Goal: Information Seeking & Learning: Learn about a topic

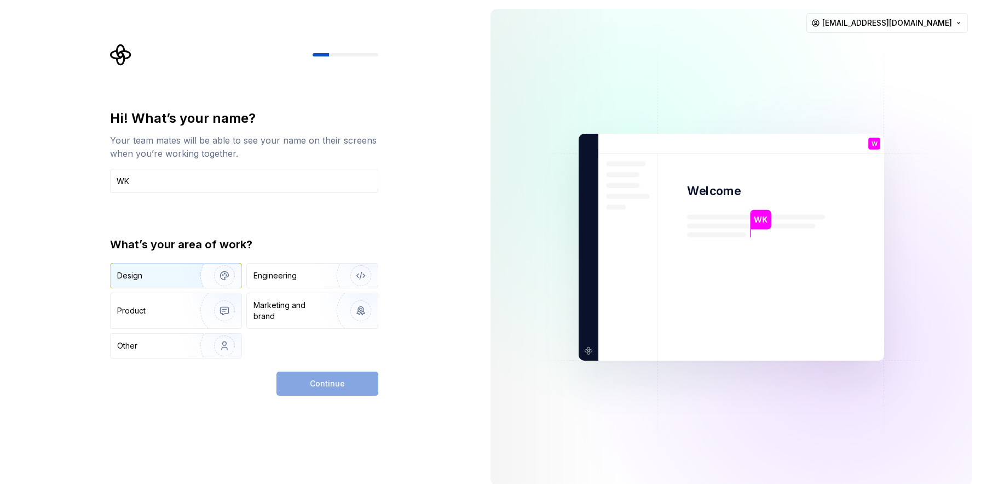
type input "WK"
click at [189, 278] on img "button" at bounding box center [217, 275] width 70 height 73
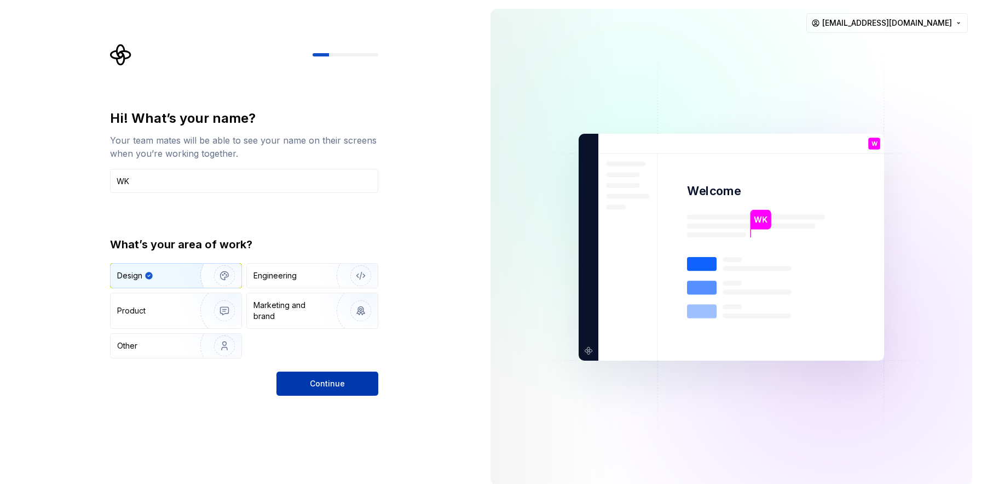
drag, startPoint x: 314, startPoint y: 366, endPoint x: 319, endPoint y: 383, distance: 17.7
click at [319, 383] on div "Hi! What’s your name? Your team mates will be able to see your name on their sc…" at bounding box center [244, 253] width 268 height 286
click at [320, 382] on span "Continue" at bounding box center [327, 383] width 35 height 11
click at [307, 279] on div "Engineering" at bounding box center [297, 275] width 87 height 11
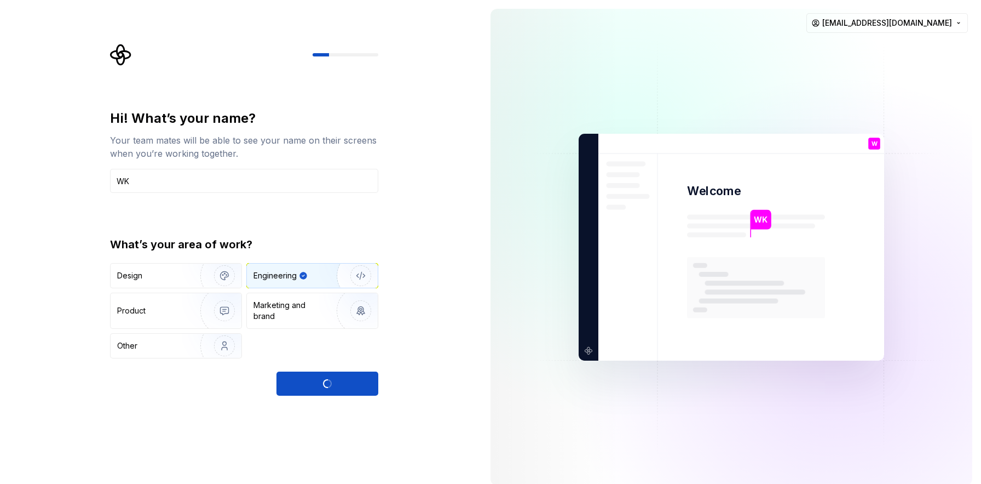
click at [324, 385] on div "Continue" at bounding box center [328, 383] width 102 height 24
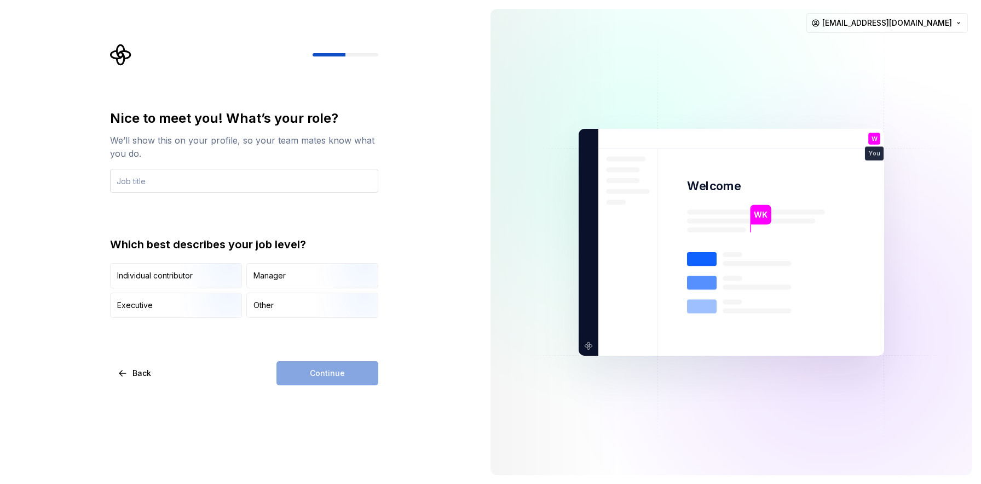
click at [230, 182] on input "text" at bounding box center [244, 181] width 268 height 24
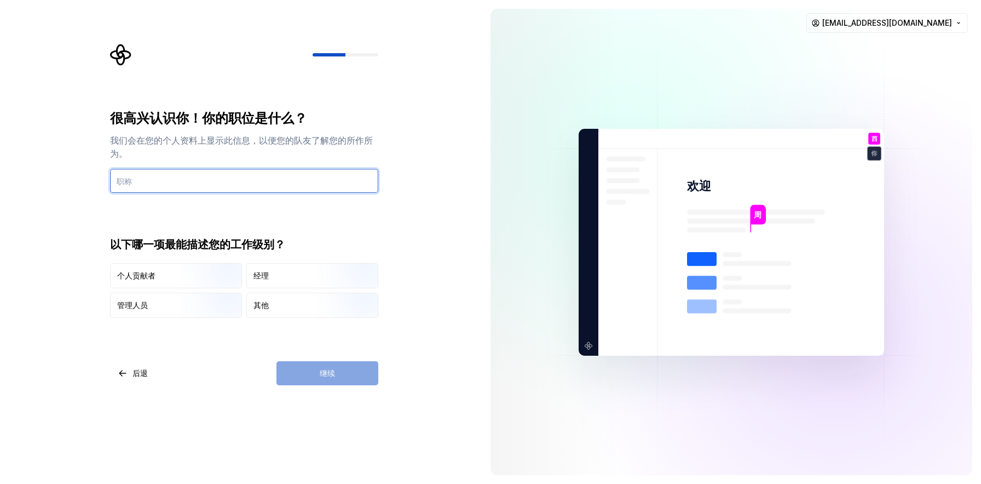
click at [209, 187] on input "text" at bounding box center [244, 181] width 268 height 24
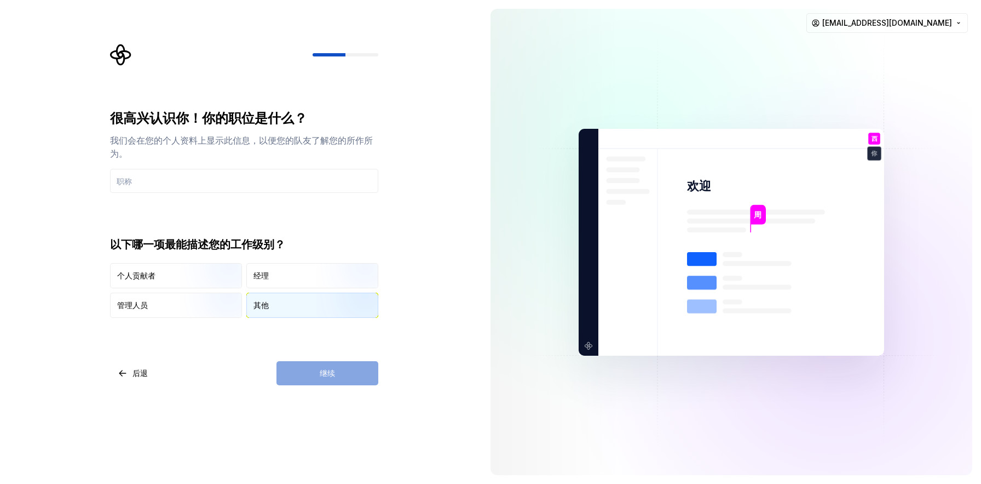
click at [275, 306] on div "其他" at bounding box center [312, 305] width 131 height 24
click at [321, 375] on div "继续" at bounding box center [328, 373] width 102 height 24
click at [228, 180] on input "text" at bounding box center [244, 181] width 268 height 24
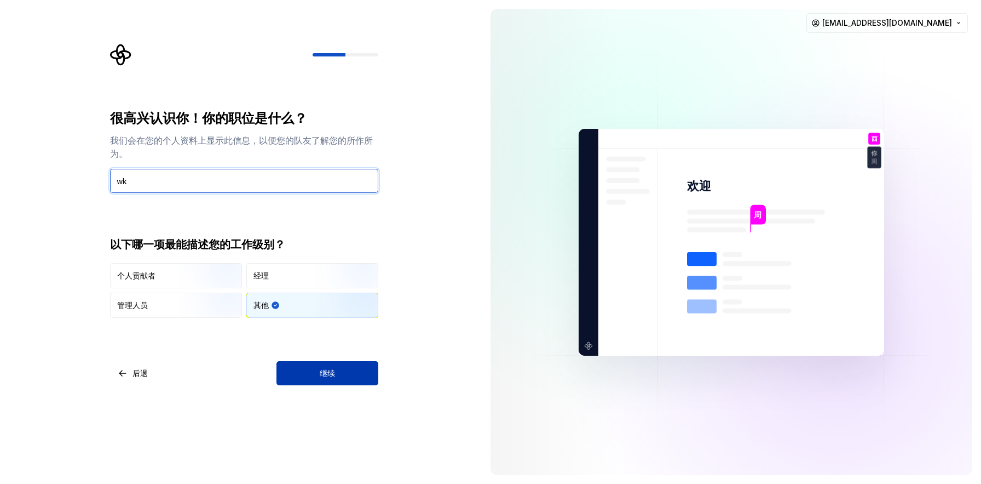
type input "wk"
click at [332, 366] on button "继续" at bounding box center [328, 373] width 102 height 24
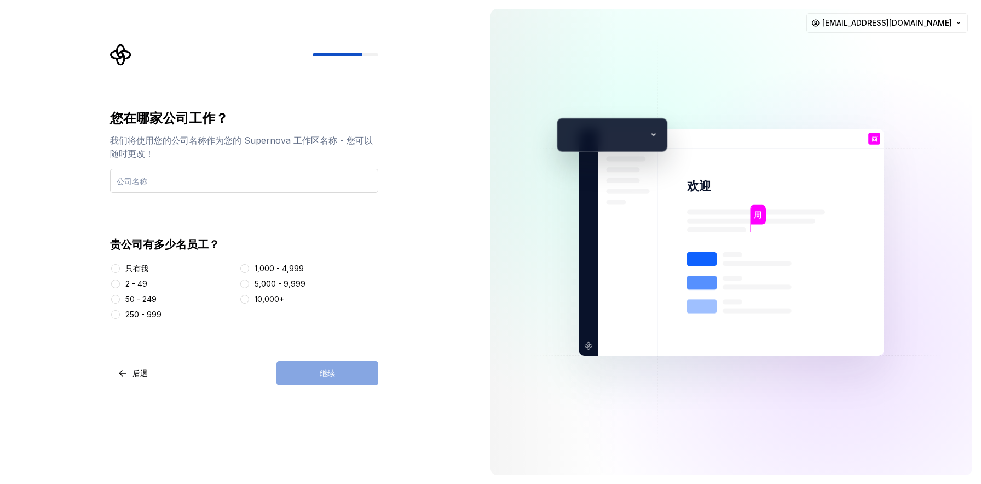
click at [273, 176] on input "text" at bounding box center [244, 181] width 268 height 24
click at [116, 282] on button "2 - 49" at bounding box center [115, 283] width 9 height 9
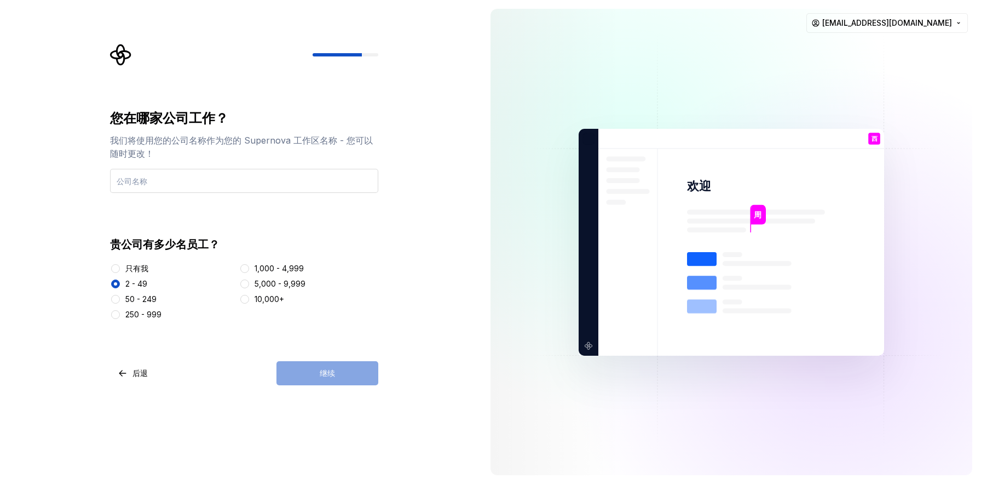
click at [191, 186] on input "text" at bounding box center [244, 181] width 268 height 24
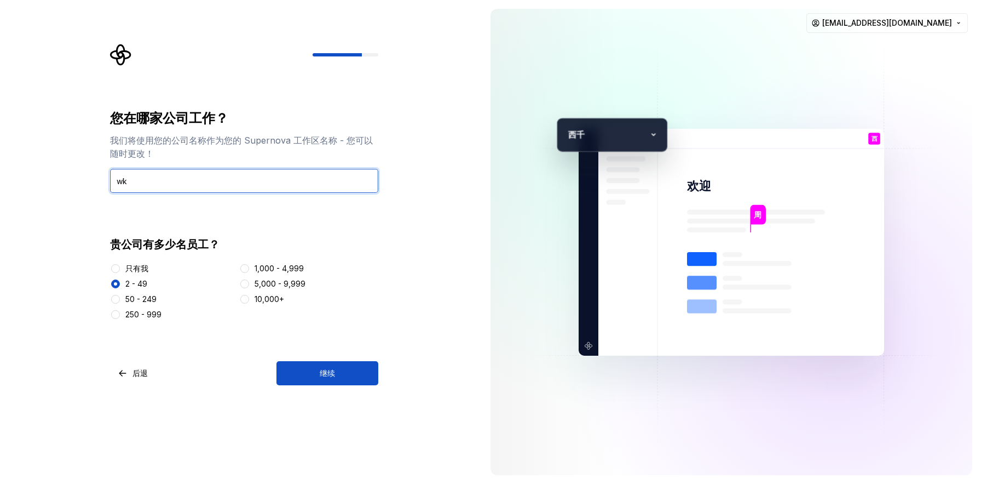
type input "wk"
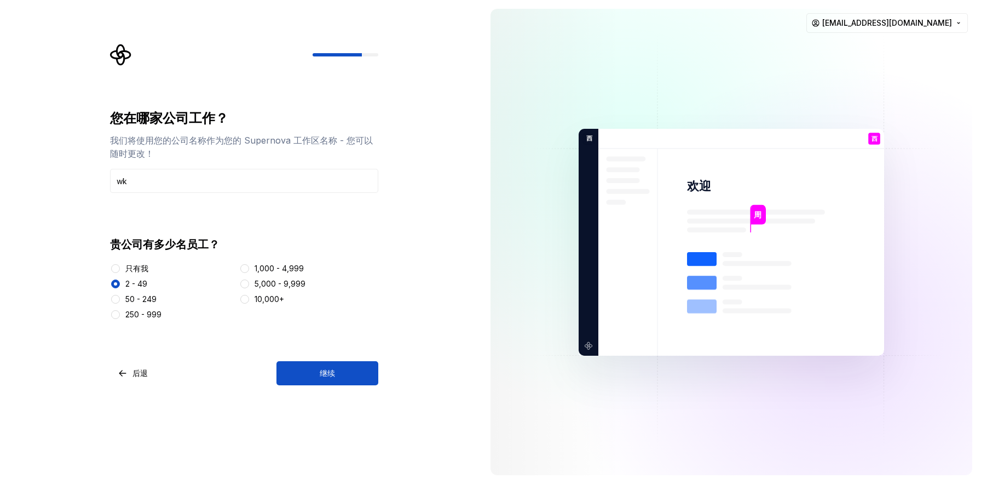
click at [301, 352] on div "您在哪家公司工作？ 我们将使用您的公司名称作为您的 Supernova 工作区名称 - 您可以随时更改！ wk 贵公司有多少名员工？ 只有我 2 - 49 5…" at bounding box center [244, 247] width 268 height 275
click at [307, 368] on button "继续" at bounding box center [328, 373] width 102 height 24
click at [395, 323] on div "您在哪家公司工作？ 我们将使用您的公司名称作为您的 Supernova 工作区名称 - 您可以随时更改！ wk 贵公司有多少名员工？ 只有我 2 - 49 5…" at bounding box center [241, 242] width 482 height 484
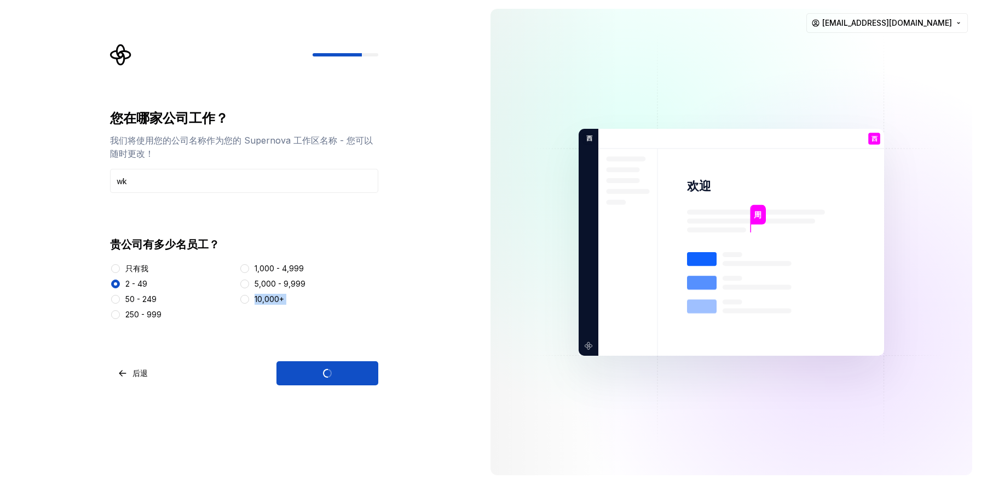
click at [395, 323] on div "您在哪家公司工作？ 我们将使用您的公司名称作为您的 Supernova 工作区名称 - 您可以随时更改！ wk 贵公司有多少名员工？ 只有我 2 - 49 5…" at bounding box center [241, 242] width 482 height 484
click at [405, 329] on div "您在哪家公司工作？ 我们将使用您的公司名称作为您的 Supernova 工作区名称 - 您可以随时更改！ wk 贵公司有多少名员工？ 只有我 2 - 49 5…" at bounding box center [241, 242] width 482 height 484
click at [331, 366] on div "继续" at bounding box center [328, 373] width 102 height 24
click at [331, 368] on div "继续" at bounding box center [328, 373] width 102 height 24
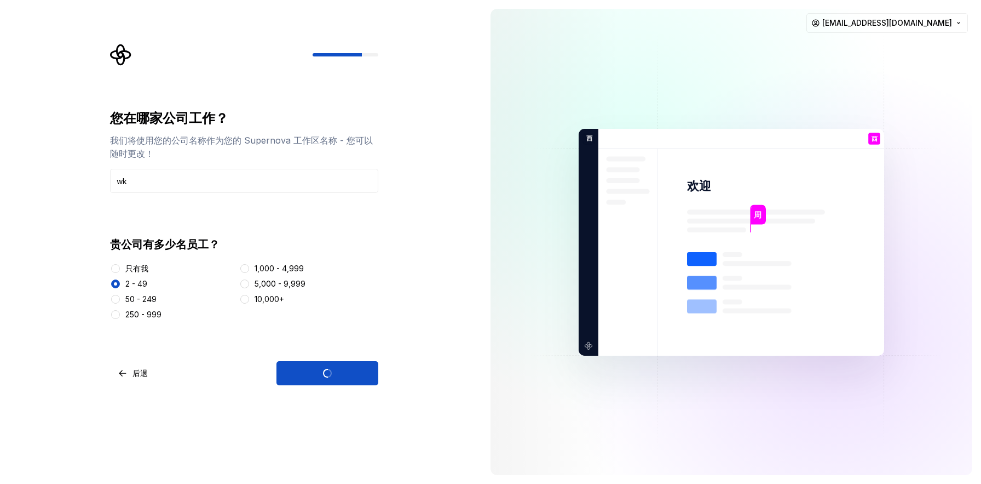
click at [332, 371] on div "继续" at bounding box center [328, 373] width 102 height 24
click at [332, 370] on div "继续" at bounding box center [328, 373] width 102 height 24
click at [248, 283] on button "5,000 - 9,999" at bounding box center [244, 283] width 9 height 9
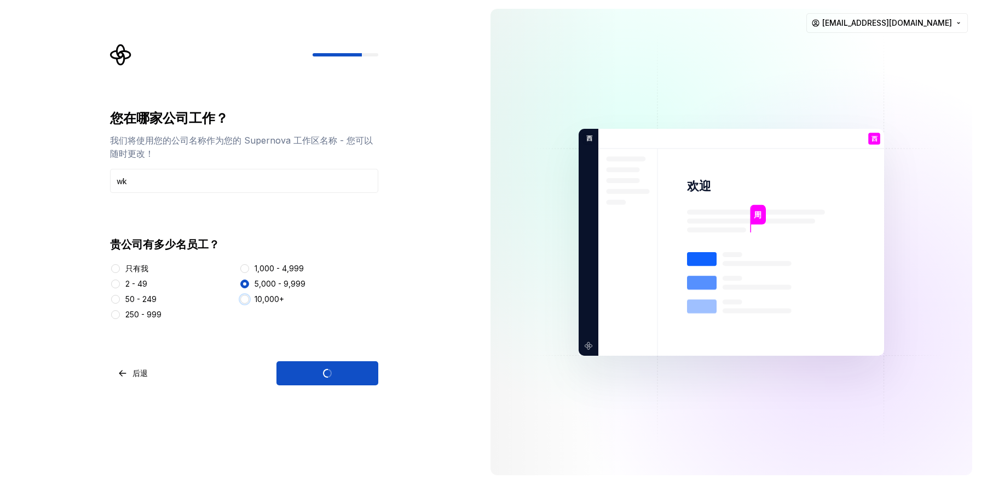
click at [243, 299] on button "10,000+" at bounding box center [244, 299] width 9 height 9
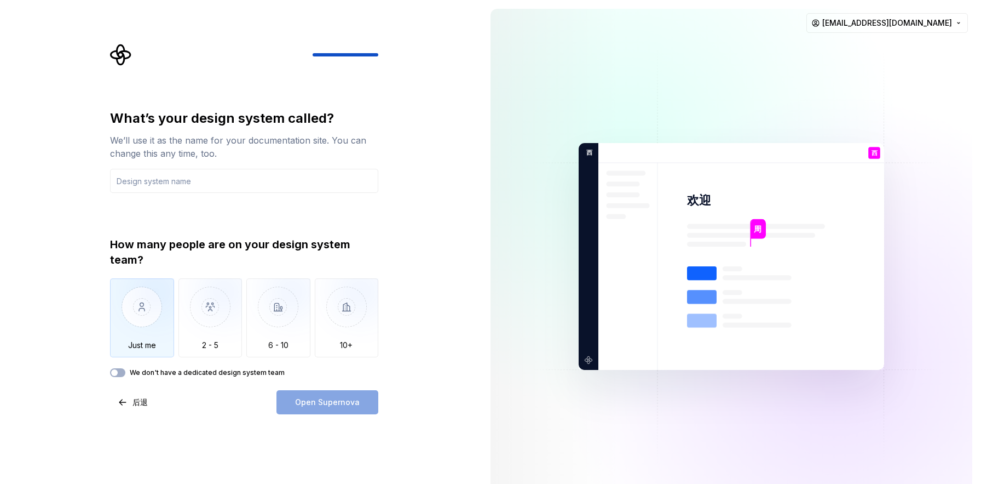
click at [116, 283] on img "button" at bounding box center [142, 314] width 64 height 73
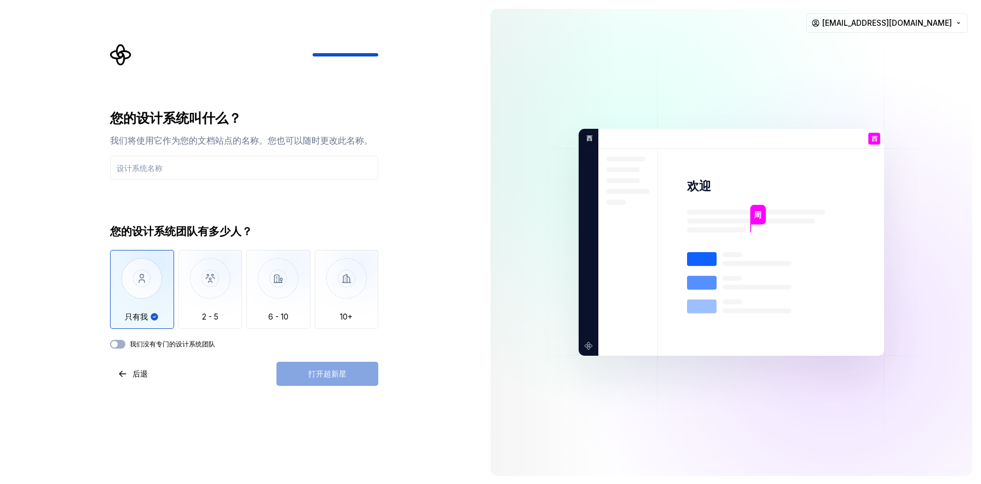
click at [322, 371] on div "打开超新星" at bounding box center [328, 373] width 102 height 24
click at [188, 166] on input "text" at bounding box center [244, 168] width 268 height 24
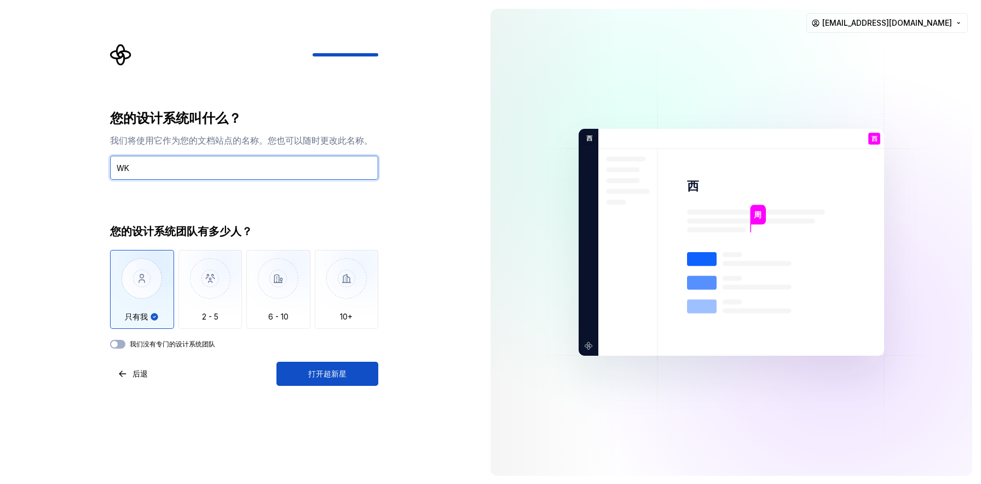
type input "WK"
click at [118, 347] on button "我们没有专门的设计系统团队" at bounding box center [117, 344] width 15 height 9
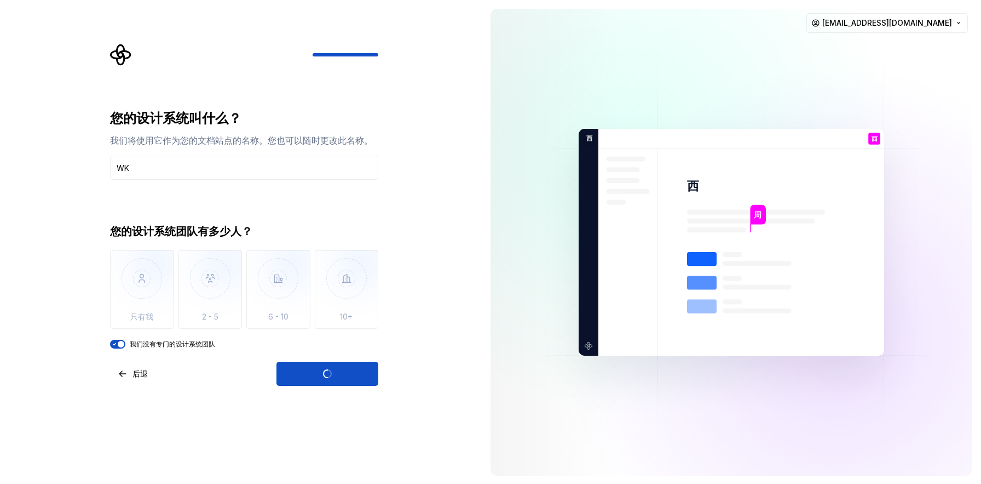
click at [119, 344] on span "button" at bounding box center [121, 344] width 7 height 7
click at [120, 342] on button "我们没有专门的设计系统团队" at bounding box center [117, 344] width 15 height 9
click at [327, 381] on div "打开超新星" at bounding box center [328, 373] width 102 height 24
click at [328, 373] on div "打开超新星" at bounding box center [328, 373] width 102 height 24
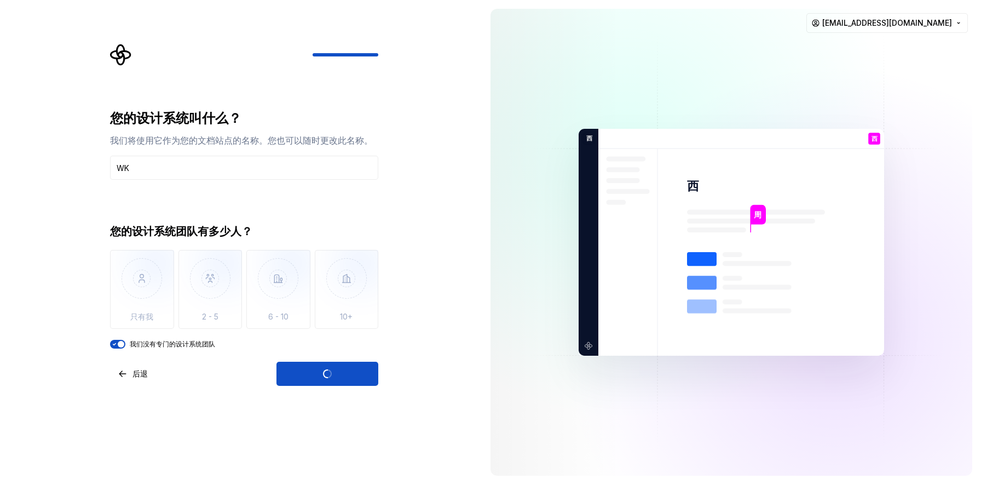
click at [328, 373] on div "打开超新星" at bounding box center [328, 373] width 102 height 24
click at [145, 291] on img "button" at bounding box center [142, 286] width 64 height 73
click at [326, 369] on div "打开超新星" at bounding box center [328, 373] width 102 height 24
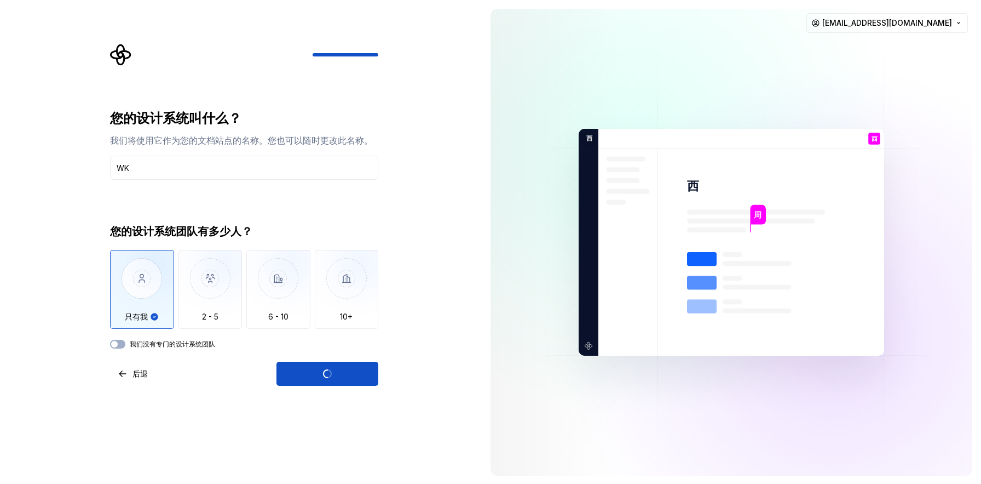
click at [326, 369] on div "打开超新星" at bounding box center [328, 373] width 102 height 24
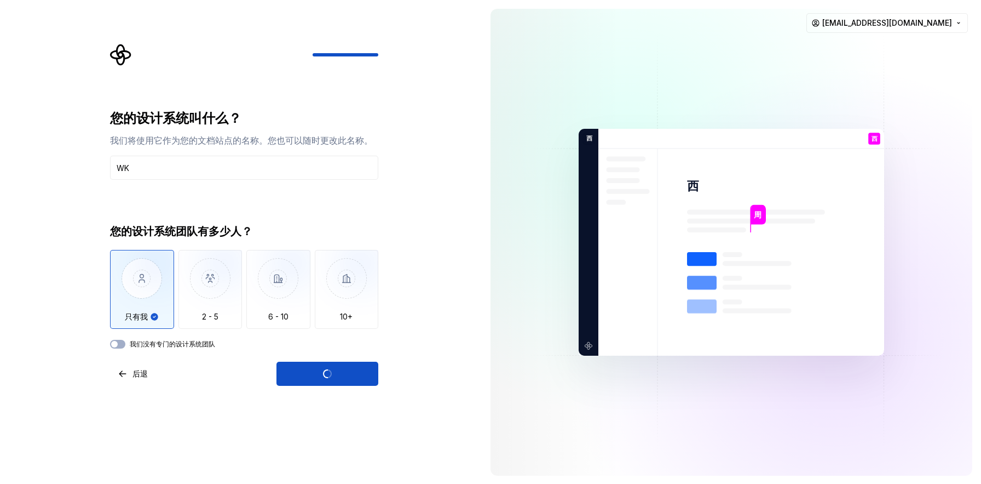
click at [122, 338] on div "您的设计系统团队有多少人？ 只有我 2 - 5 6 - 10 10+ 我们没有专门的设计系统团队" at bounding box center [244, 285] width 268 height 125
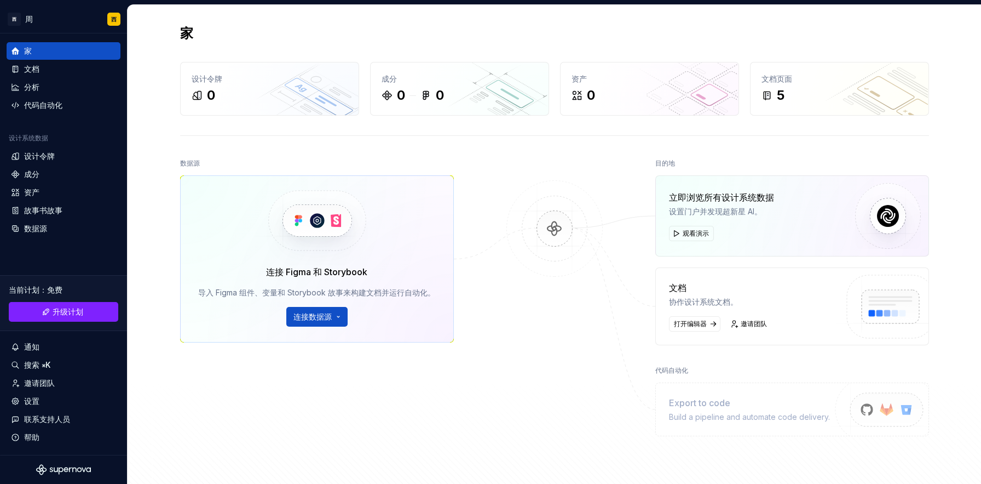
click at [181, 162] on font "数据源" at bounding box center [190, 163] width 20 height 8
click at [55, 102] on font "代码自动化" at bounding box center [43, 104] width 38 height 9
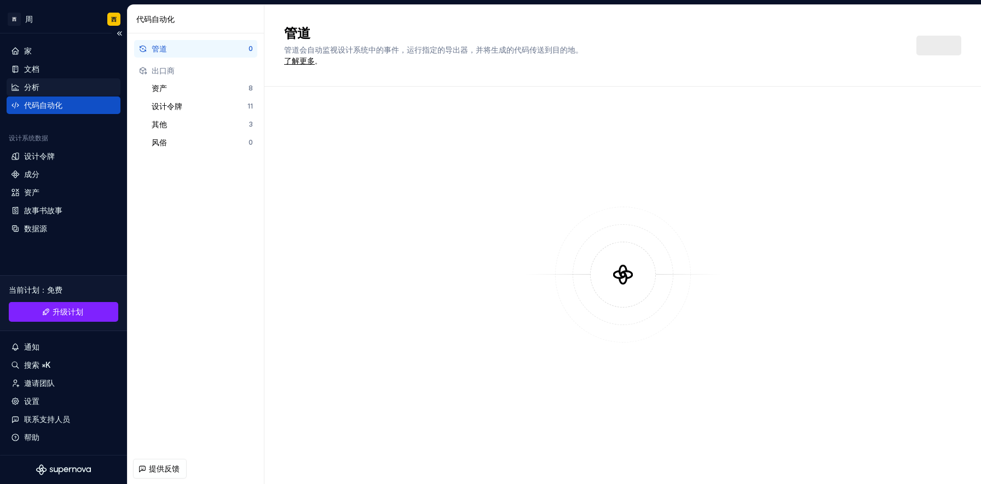
click at [54, 87] on div "分析" at bounding box center [63, 87] width 105 height 11
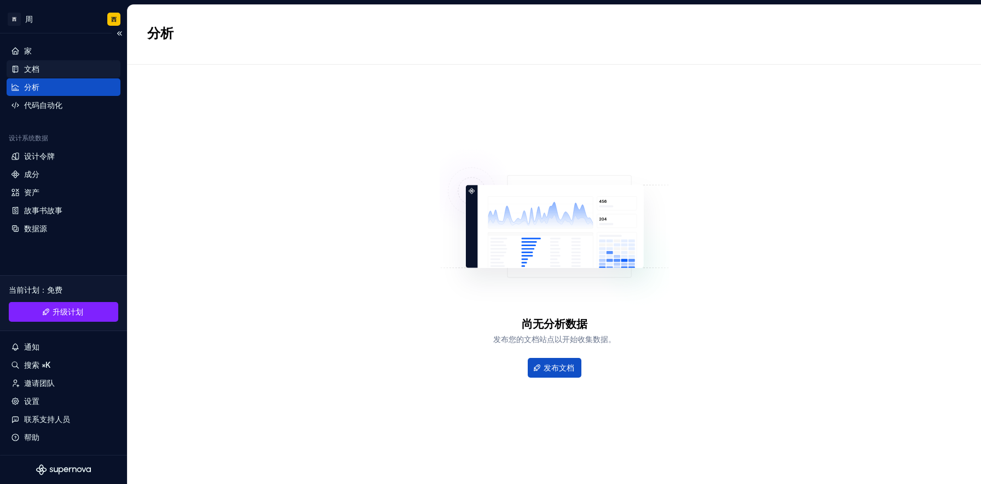
click at [54, 71] on div "文档" at bounding box center [63, 69] width 105 height 11
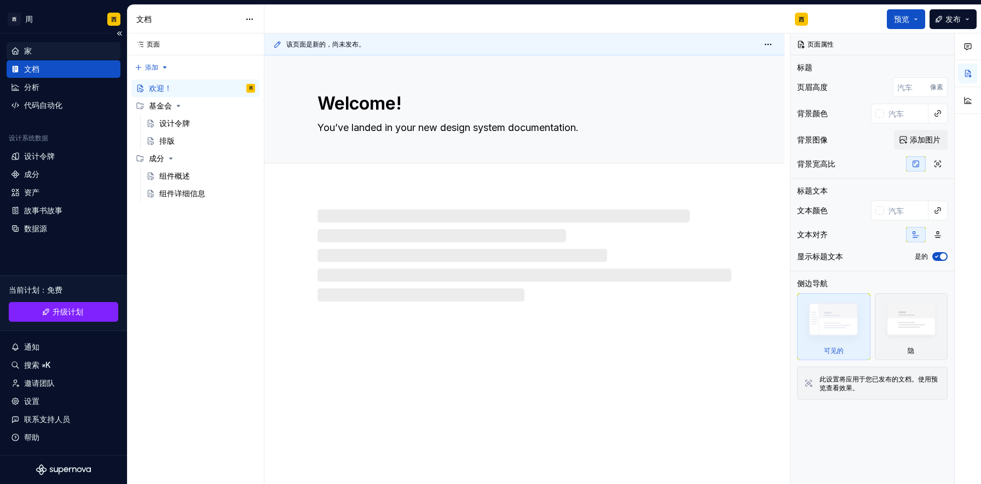
type textarea "*"
click at [51, 49] on div "家" at bounding box center [63, 50] width 105 height 11
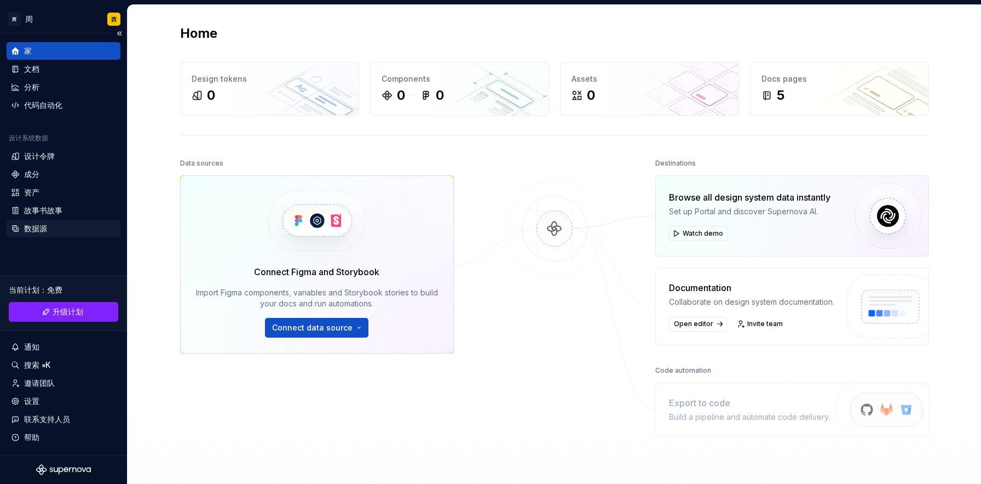
click at [38, 228] on font "数据源" at bounding box center [35, 227] width 23 height 9
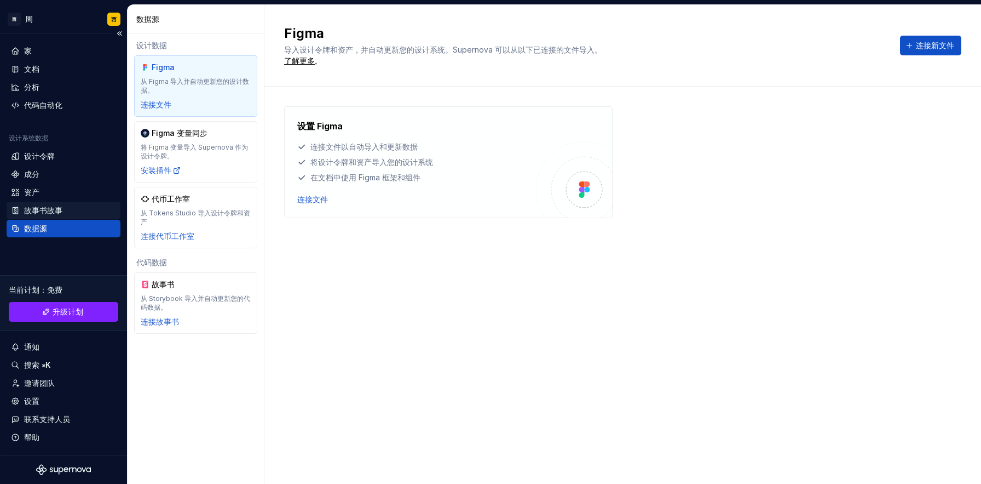
click at [70, 205] on div "故事书故事" at bounding box center [63, 210] width 105 height 11
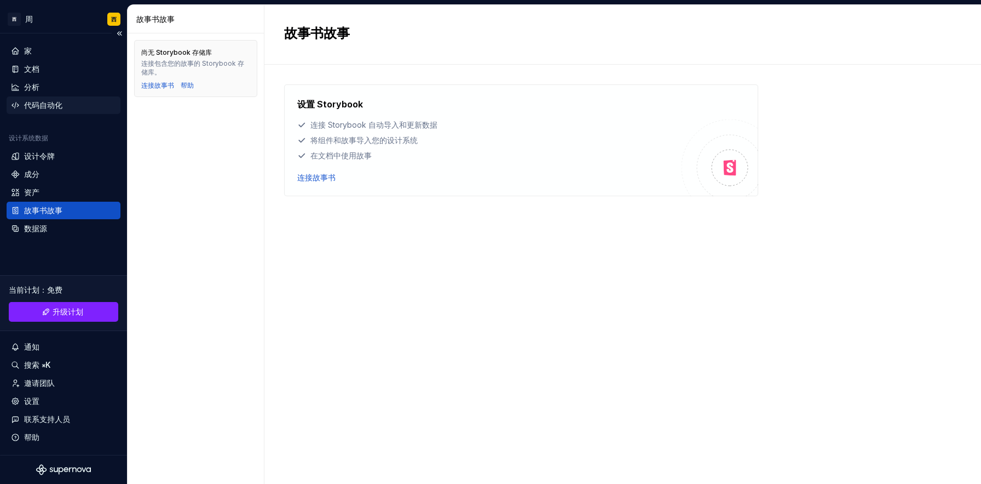
click at [47, 100] on font "代码自动化" at bounding box center [43, 104] width 38 height 9
click at [42, 50] on div "家" at bounding box center [63, 50] width 105 height 11
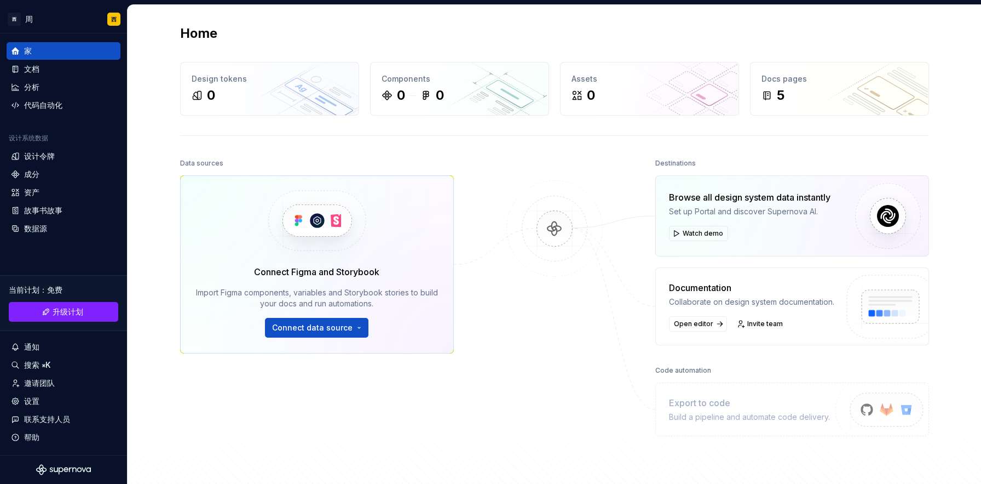
click at [507, 156] on div at bounding box center [555, 301] width 110 height 290
click at [544, 160] on div at bounding box center [555, 301] width 110 height 290
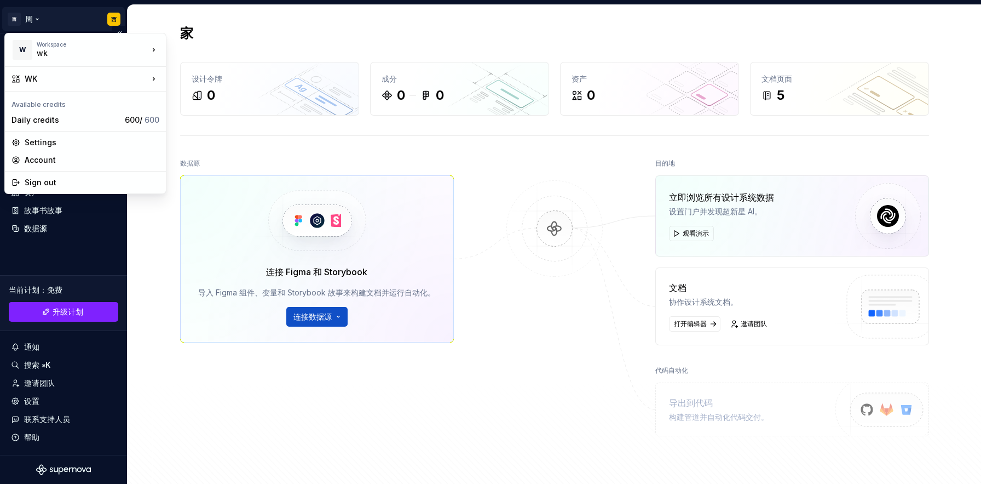
click at [16, 16] on html "原文 请对此翻译评分 您的反馈将用于改进谷歌翻译 * 西 周 西 家 文档 分析 代码自动化 设计系统数据 设计令牌 成分 资产 故事书故事 数据源 当前计划…" at bounding box center [490, 242] width 981 height 484
click at [491, 160] on html "原文 请对此翻译评分 您的反馈将用于改进谷歌翻译 * 西 周 西 家 文档 分析 代码自动化 设计系统数据 设计令牌 成分 资产 故事书故事 数据源 当前计划…" at bounding box center [490, 242] width 981 height 484
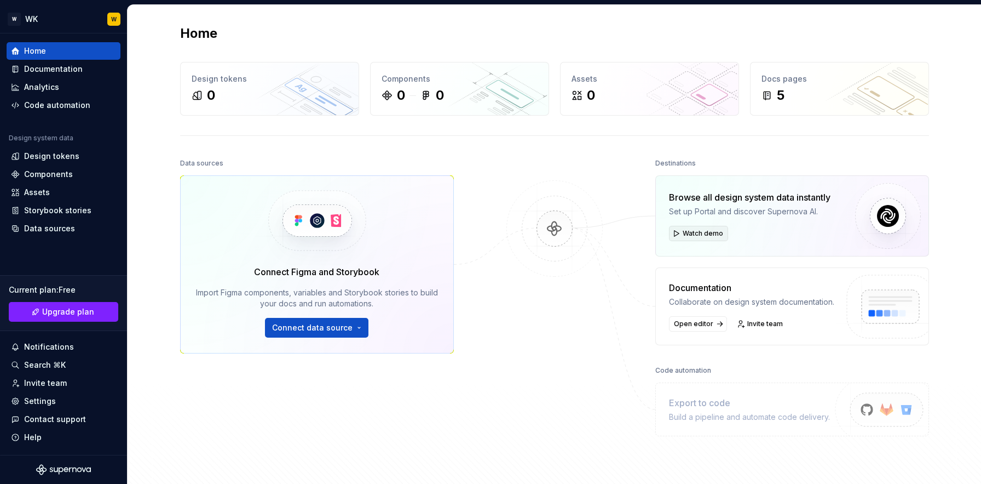
click at [691, 234] on span "Watch demo" at bounding box center [703, 233] width 41 height 9
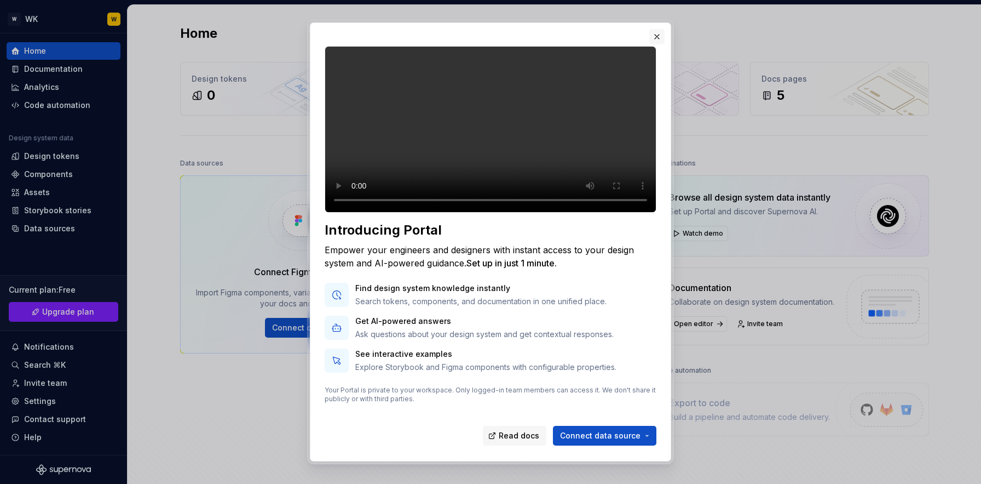
click at [662, 39] on button "button" at bounding box center [656, 36] width 15 height 15
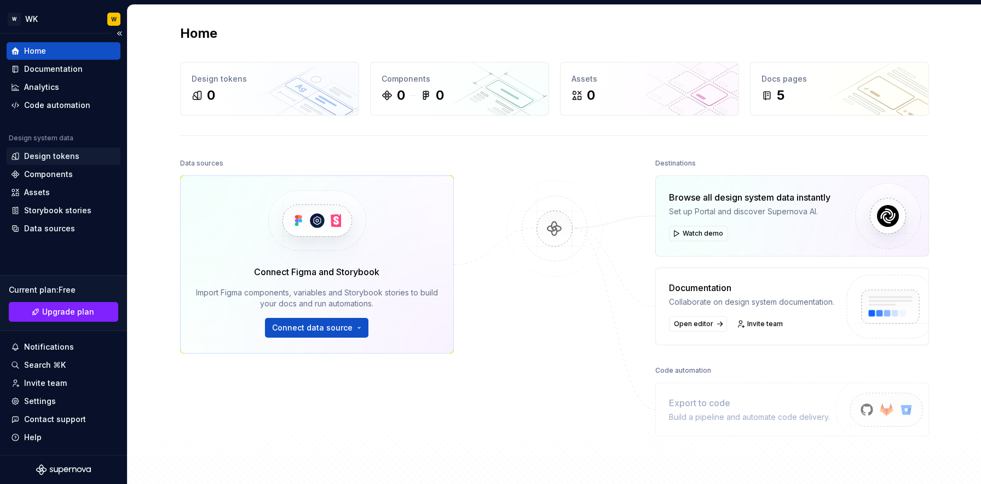
click at [63, 157] on div "Design tokens" at bounding box center [51, 156] width 55 height 11
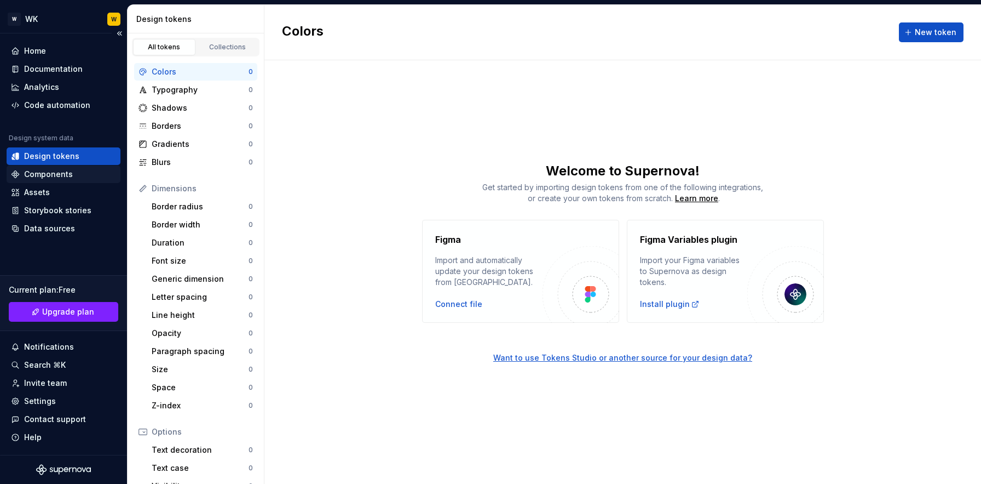
click at [68, 174] on div "Components" at bounding box center [48, 174] width 49 height 11
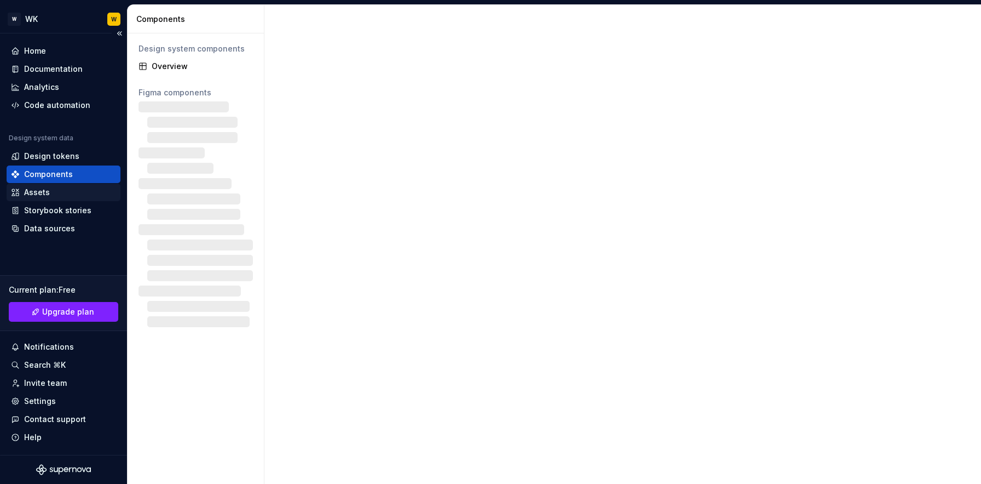
click at [56, 195] on div "Assets" at bounding box center [63, 192] width 105 height 11
click at [56, 191] on div "Assets" at bounding box center [63, 192] width 105 height 11
click at [412, 185] on div at bounding box center [622, 244] width 717 height 479
click at [49, 157] on div "Design tokens" at bounding box center [51, 156] width 55 height 11
